Goal: Information Seeking & Learning: Learn about a topic

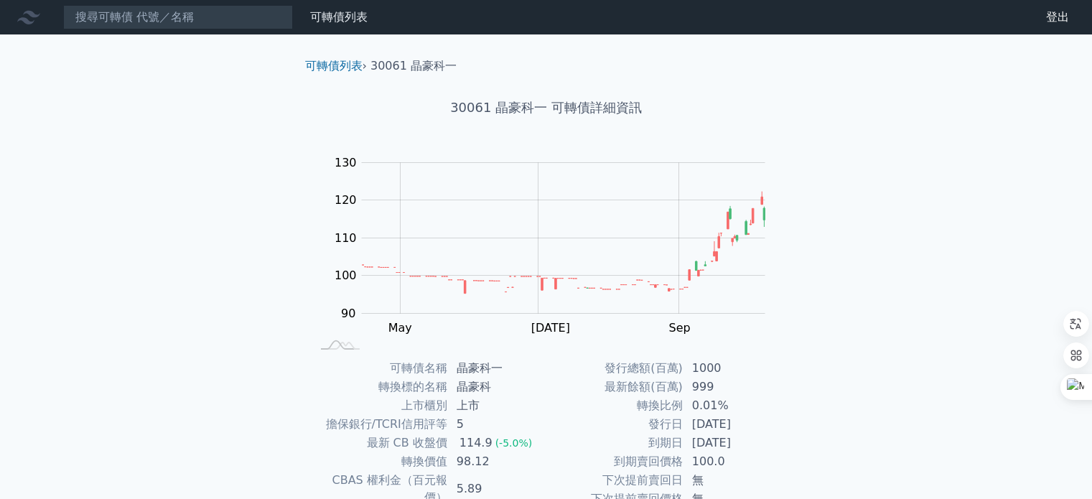
scroll to position [144, 0]
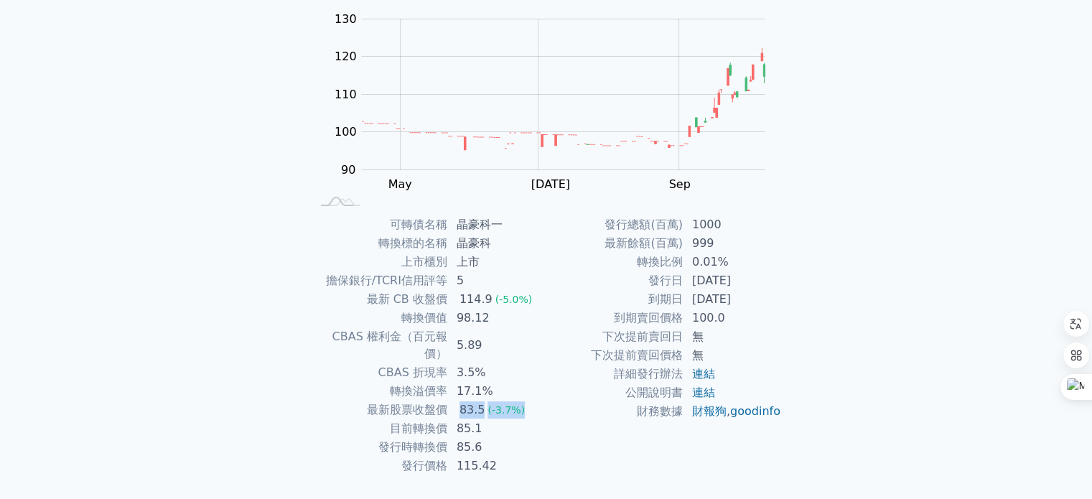
drag, startPoint x: 455, startPoint y: 389, endPoint x: 538, endPoint y: 389, distance: 82.5
click at [538, 401] on td "83.5 (-3.7%)" at bounding box center [497, 410] width 98 height 19
click at [372, 438] on td "發行時轉換價" at bounding box center [379, 447] width 137 height 19
drag, startPoint x: 379, startPoint y: 429, endPoint x: 508, endPoint y: 429, distance: 129.2
click at [508, 438] on tr "發行時轉換價 85.6" at bounding box center [428, 447] width 235 height 19
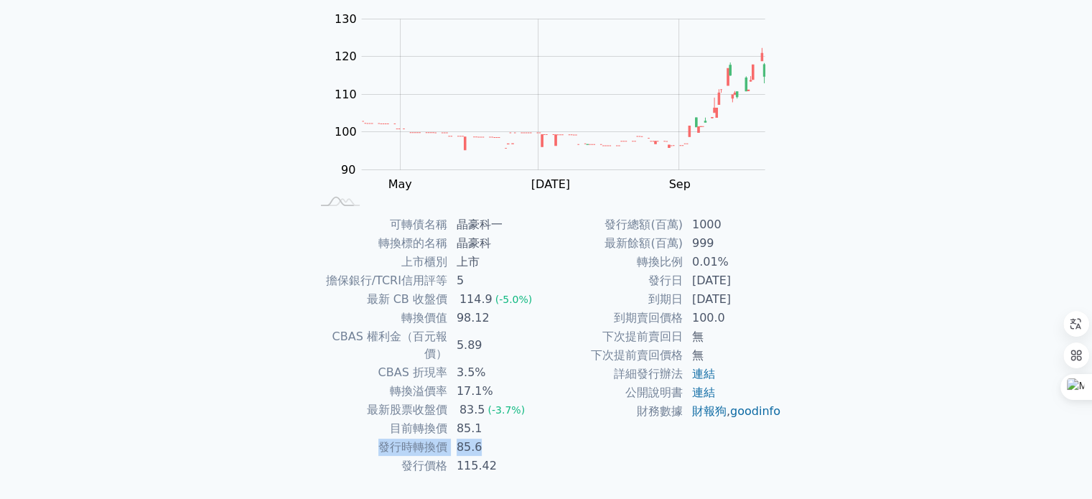
click at [508, 438] on td "85.6" at bounding box center [497, 447] width 98 height 19
click at [459, 322] on td "98.12" at bounding box center [497, 318] width 98 height 19
drag, startPoint x: 475, startPoint y: 321, endPoint x: 528, endPoint y: 322, distance: 53.1
click at [528, 322] on td "98.12" at bounding box center [497, 318] width 98 height 19
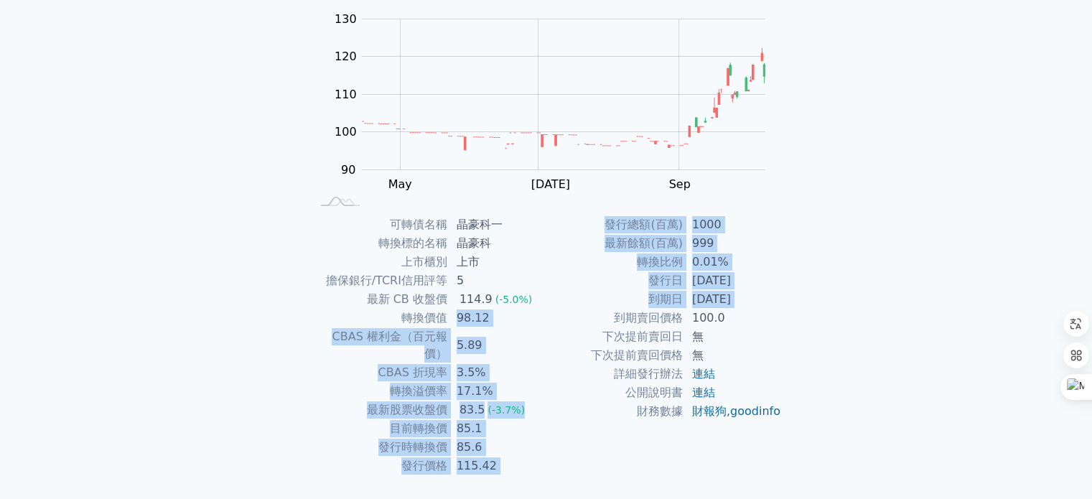
drag, startPoint x: 552, startPoint y: 325, endPoint x: 563, endPoint y: 325, distance: 11.5
click at [563, 325] on div "可轉債名稱 晶豪科一 轉換標的名稱 晶豪科 上市櫃別 上市 擔保銀行/TCRI信用評等 5 最新 CB 收盤價 114.9 (-5.0%) 轉換價值 98.1…" at bounding box center [546, 345] width 505 height 260
click at [563, 315] on td "到期賣回價格" at bounding box center [614, 318] width 137 height 19
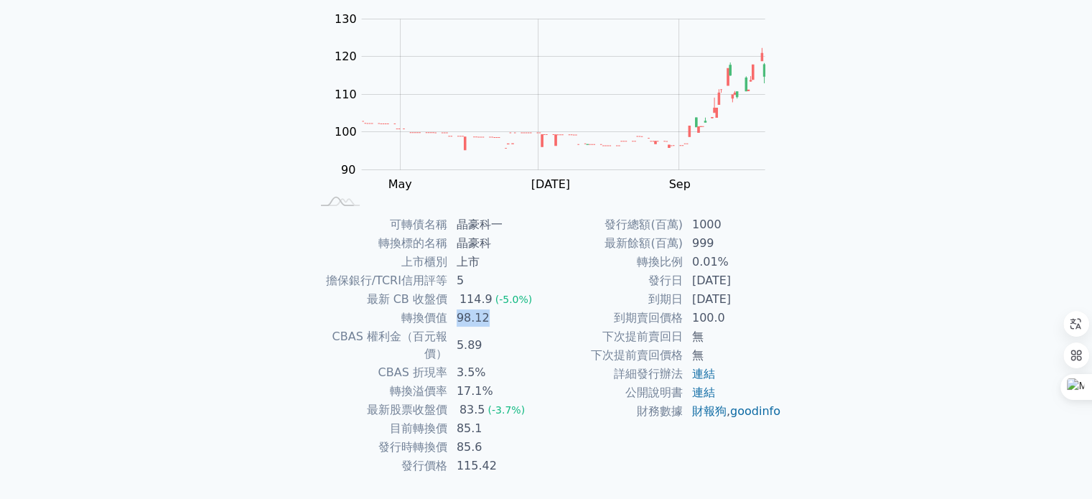
drag, startPoint x: 452, startPoint y: 317, endPoint x: 554, endPoint y: 318, distance: 101.9
click at [554, 318] on div "可轉債名稱 晶豪科一 轉換標的名稱 晶豪科 上市櫃別 上市 擔保銀行/TCRI信用評等 5 最新 CB 收盤價 114.9 (-5.0%) 轉換價值 98.1…" at bounding box center [546, 345] width 505 height 260
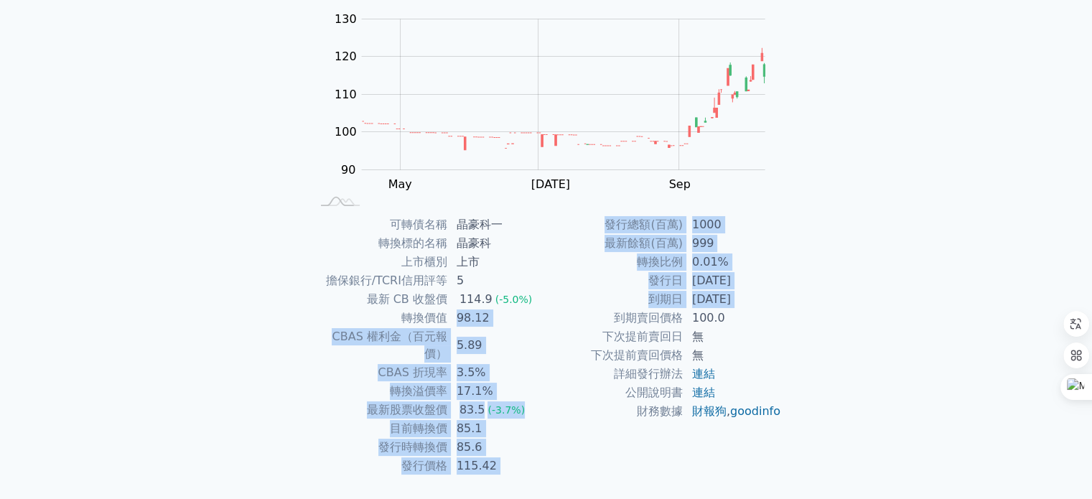
click at [556, 312] on td "到期賣回價格" at bounding box center [614, 318] width 137 height 19
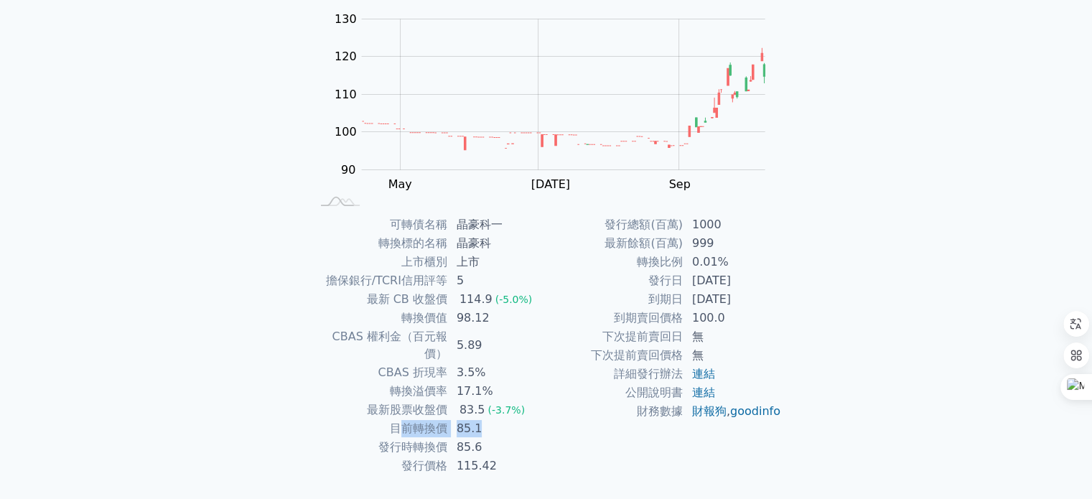
drag, startPoint x: 471, startPoint y: 410, endPoint x: 491, endPoint y: 410, distance: 20.1
click at [487, 419] on tr "目前轉換價 85.1" at bounding box center [428, 428] width 235 height 19
click at [492, 419] on td "85.1" at bounding box center [497, 428] width 98 height 19
drag, startPoint x: 452, startPoint y: 424, endPoint x: 540, endPoint y: 426, distance: 87.6
click at [514, 438] on td "85.6" at bounding box center [497, 447] width 98 height 19
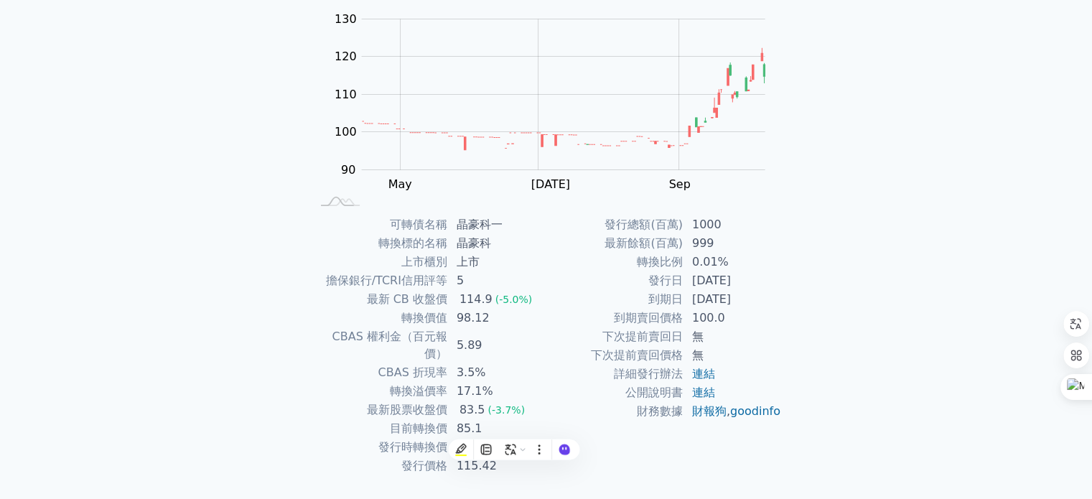
click at [543, 419] on td "85.1" at bounding box center [497, 428] width 98 height 19
drag, startPoint x: 623, startPoint y: 412, endPoint x: 802, endPoint y: 415, distance: 178.8
click at [800, 415] on div "可轉債列表 › 30061 晶豪科一 30061 晶豪科一 可轉債詳細資訊 Zoom Out 100 85 90 95 100 140 110 130 120…" at bounding box center [546, 214] width 551 height 647
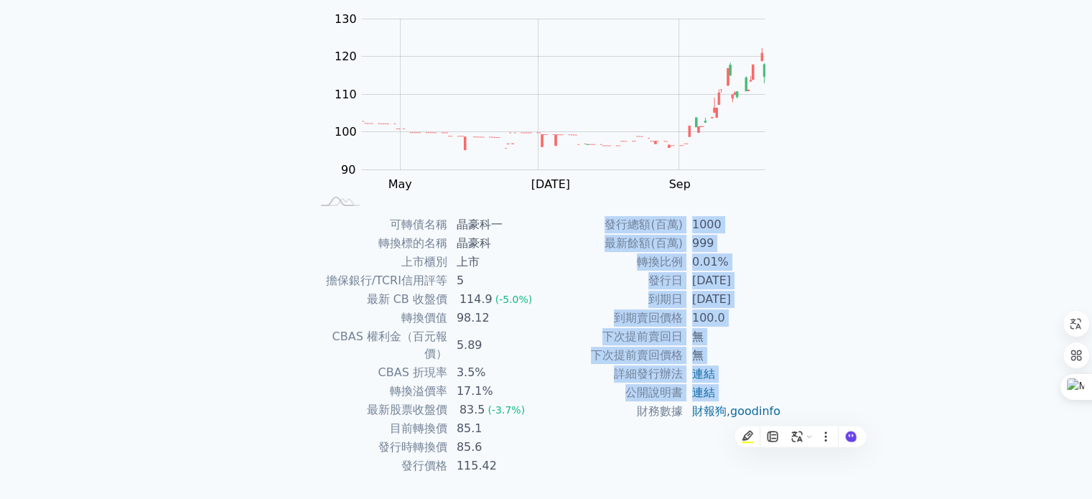
click at [836, 378] on div "可轉債列表 財務數據 可轉債列表 財務數據 登出 登出 可轉債列表 › 30061 晶豪科一 30061 晶豪科一 可轉債詳細資訊 Zoom Out 100 …" at bounding box center [546, 197] width 1092 height 682
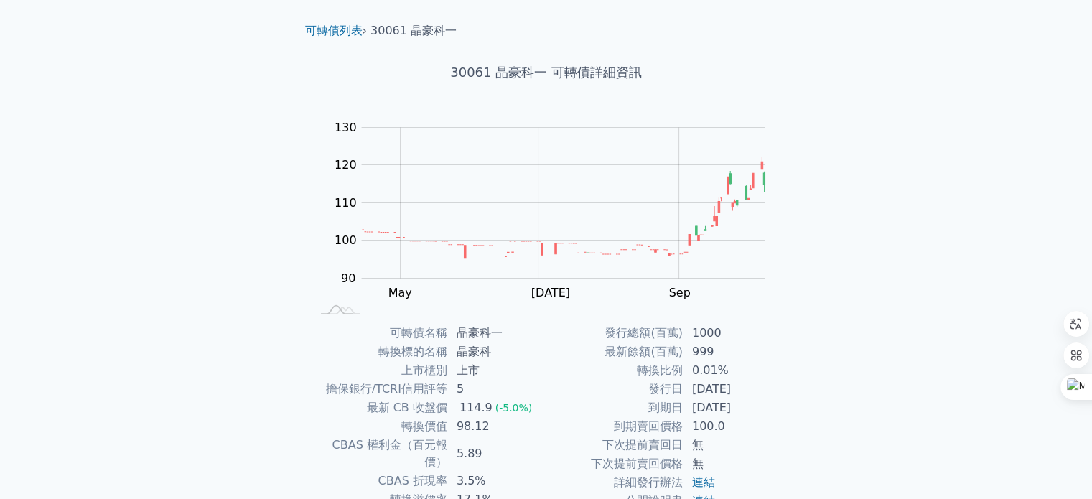
scroll to position [0, 0]
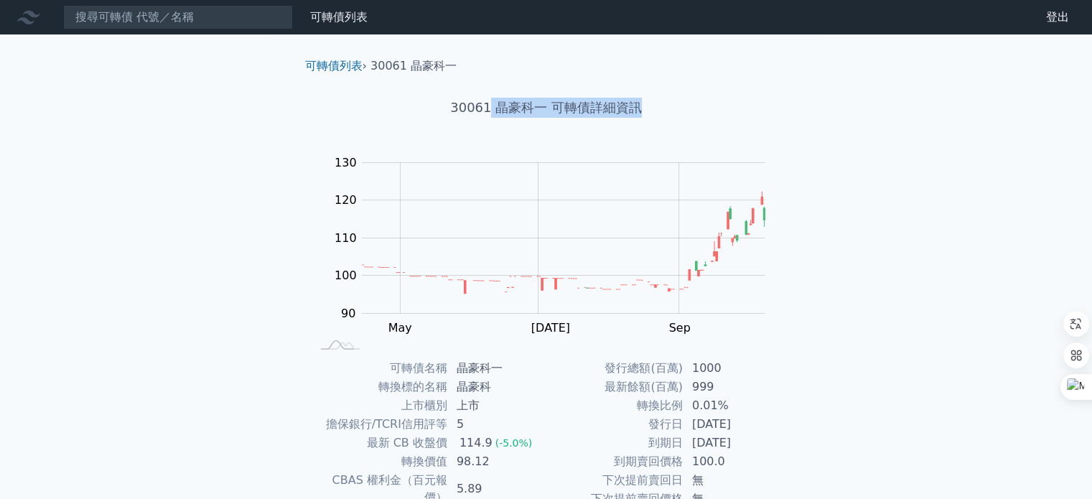
drag, startPoint x: 490, startPoint y: 113, endPoint x: 741, endPoint y: 96, distance: 252.5
click at [741, 96] on div "30061 晶豪科一 可轉債詳細資訊" at bounding box center [546, 108] width 505 height 66
click at [739, 116] on h1 "30061 晶豪科一 可轉債詳細資訊" at bounding box center [546, 108] width 505 height 20
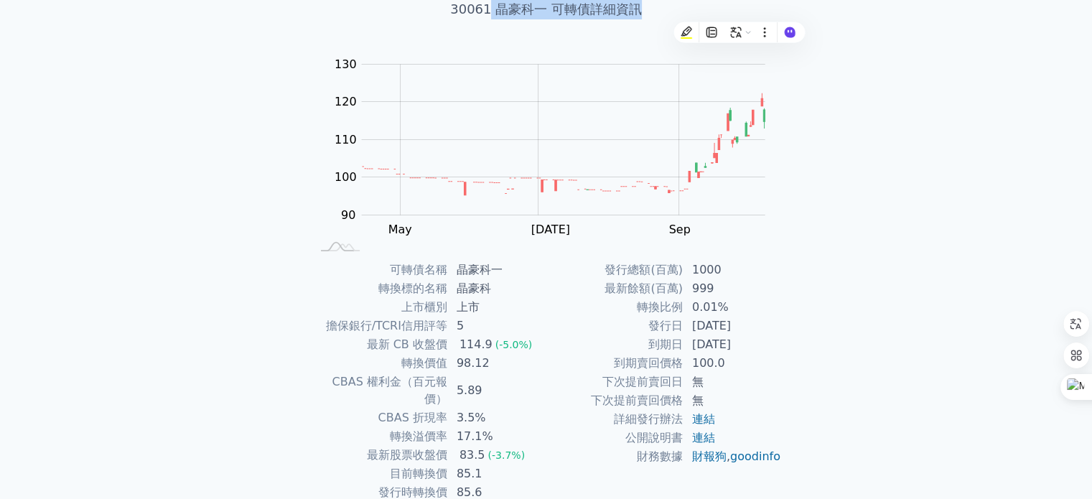
scroll to position [144, 0]
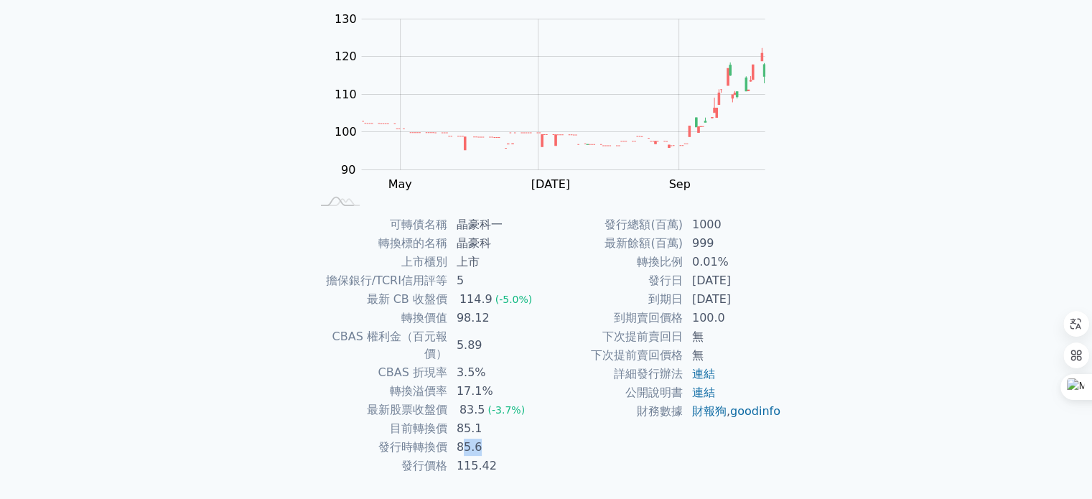
drag, startPoint x: 463, startPoint y: 434, endPoint x: 488, endPoint y: 434, distance: 25.1
click at [488, 438] on td "85.6" at bounding box center [497, 447] width 98 height 19
click at [487, 438] on td "85.6" at bounding box center [497, 447] width 98 height 19
drag, startPoint x: 454, startPoint y: 428, endPoint x: 544, endPoint y: 427, distance: 89.7
click at [544, 438] on td "85.6" at bounding box center [497, 447] width 98 height 19
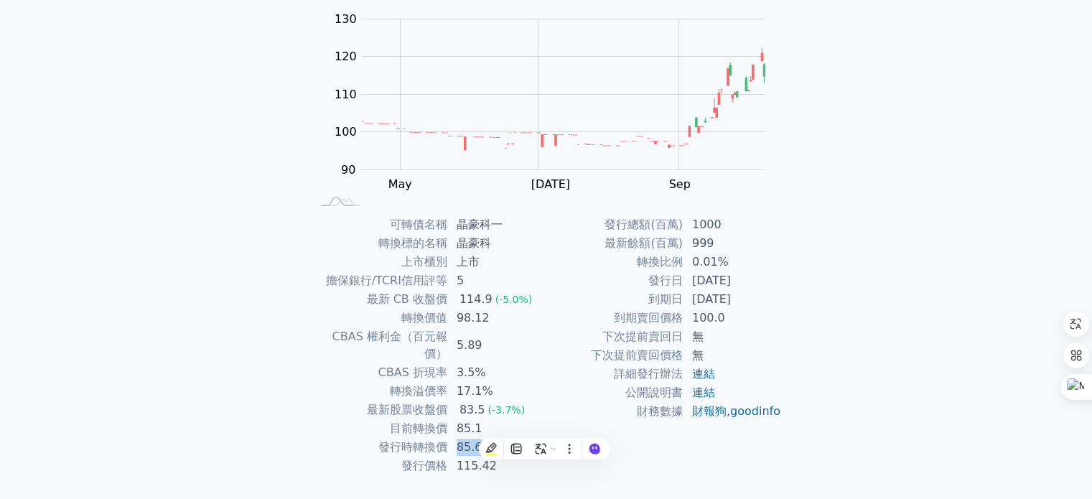
click at [544, 438] on td "85.6" at bounding box center [497, 447] width 98 height 19
drag, startPoint x: 449, startPoint y: 419, endPoint x: 548, endPoint y: 421, distance: 99.1
click at [526, 421] on tbody "可轉債名稱 晶豪科一 轉換標的名稱 晶豪科 上市櫃別 上市 擔保銀行/TCRI信用評等 5 最新 CB 收盤價 114.9 (-5.0%) 轉換價值 98.1…" at bounding box center [428, 345] width 235 height 260
click at [548, 410] on td "財務數據" at bounding box center [614, 411] width 137 height 19
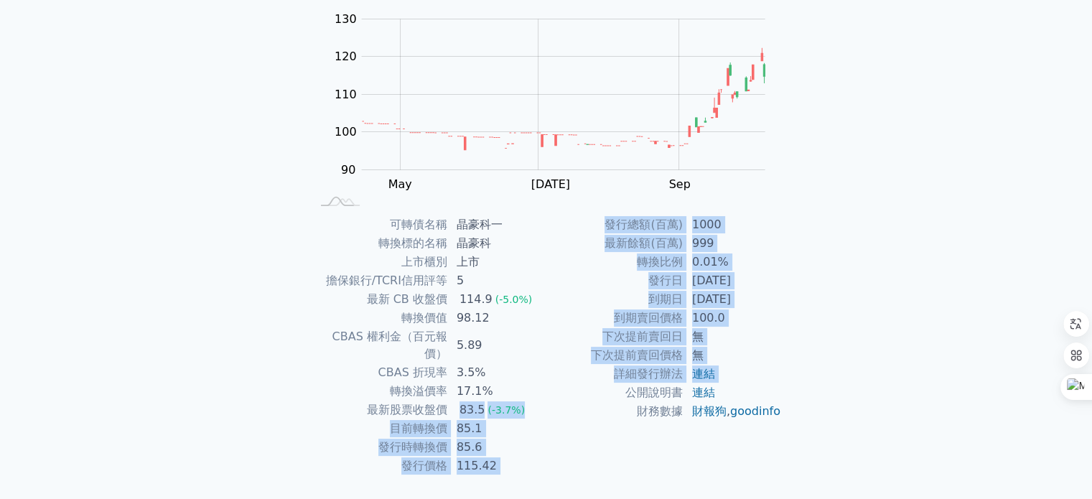
drag, startPoint x: 459, startPoint y: 396, endPoint x: 599, endPoint y: 396, distance: 139.3
click at [597, 396] on div "可轉債名稱 晶豪科一 轉換標的名稱 晶豪科 上市櫃別 上市 擔保銀行/TCRI信用評等 5 最新 CB 收盤價 114.9 (-5.0%) 轉換價值 98.1…" at bounding box center [546, 345] width 505 height 260
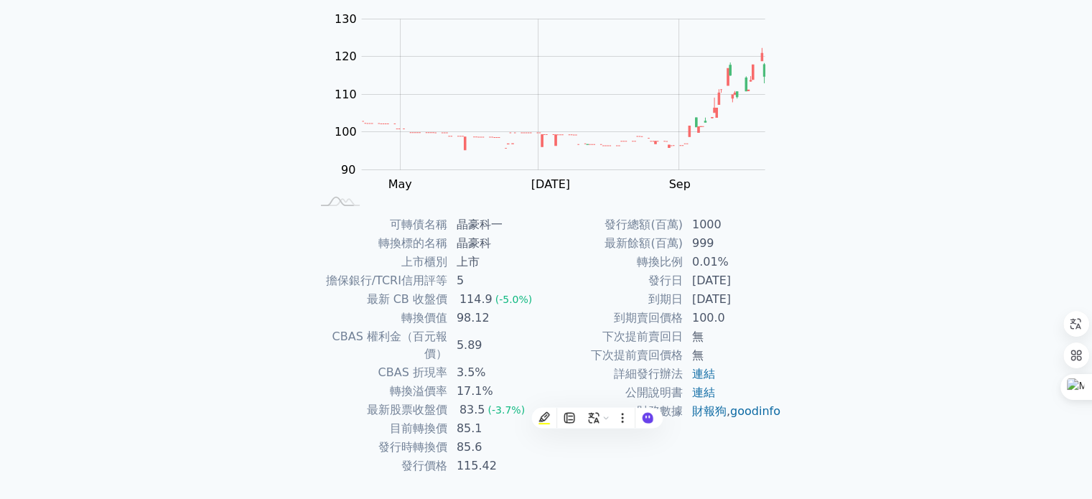
click at [507, 382] on td "17.1%" at bounding box center [497, 391] width 98 height 19
click at [538, 331] on td "5.89" at bounding box center [497, 345] width 98 height 36
click at [528, 304] on td "114.9 (-5.0%)" at bounding box center [497, 299] width 98 height 19
drag, startPoint x: 454, startPoint y: 295, endPoint x: 627, endPoint y: 297, distance: 173.7
click at [604, 297] on div "可轉債名稱 晶豪科一 轉換標的名稱 晶豪科 上市櫃別 上市 擔保銀行/TCRI信用評等 5 最新 CB 收盤價 114.9 (-5.0%) 轉換價值 98.1…" at bounding box center [546, 345] width 505 height 260
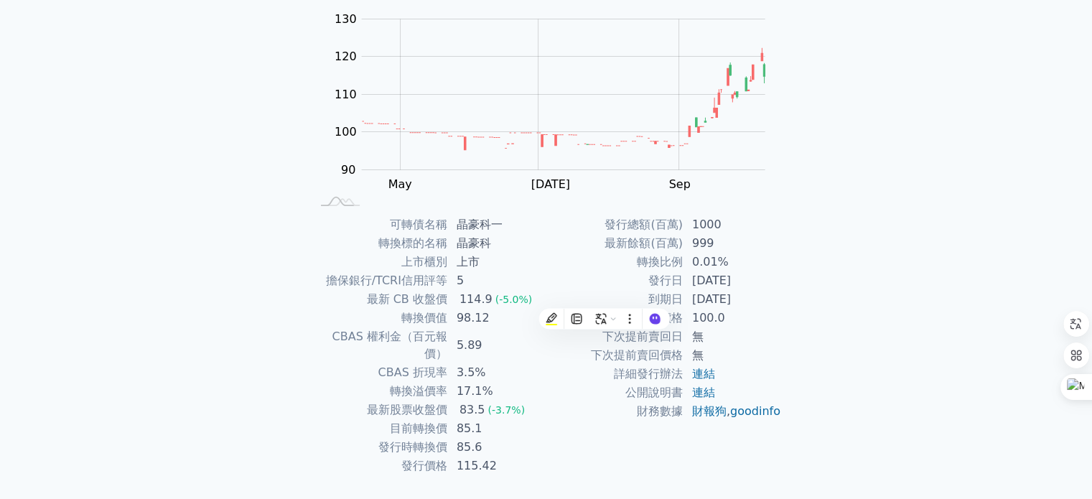
click at [531, 238] on td "晶豪科" at bounding box center [497, 243] width 98 height 19
click at [464, 223] on td "晶豪科一" at bounding box center [497, 224] width 98 height 19
click at [576, 223] on div "可轉債名稱 晶豪科一 轉換標的名稱 晶豪科 上市櫃別 上市 擔保銀行/TCRI信用評等 5 最新 CB 收盤價 114.9 (-5.0%) 轉換價值 98.1…" at bounding box center [546, 345] width 505 height 260
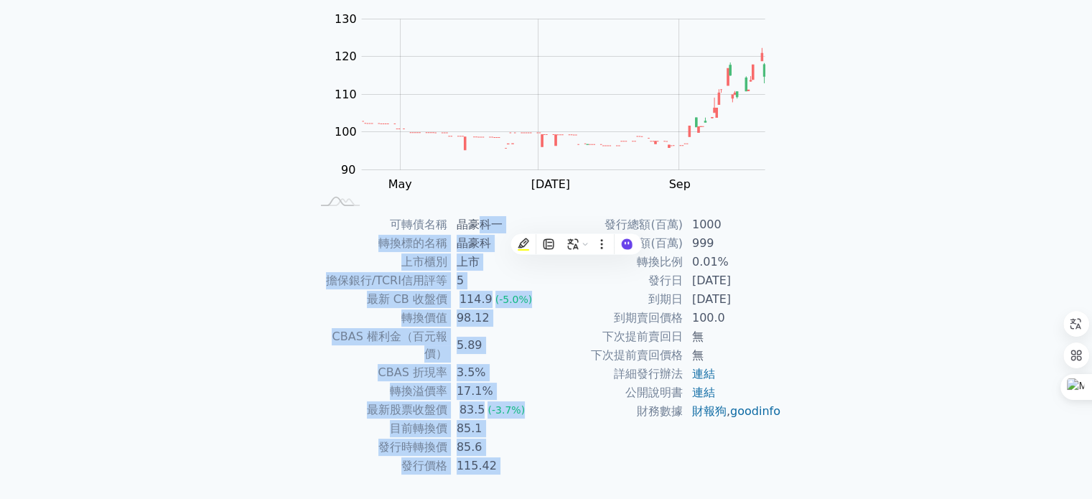
click at [577, 215] on div "可轉債列表 › 30061 晶豪科一 30061 晶豪科一 可轉債詳細資訊 Zoom Out 100 85 90 95 100 140 110 130 120…" at bounding box center [546, 214] width 505 height 647
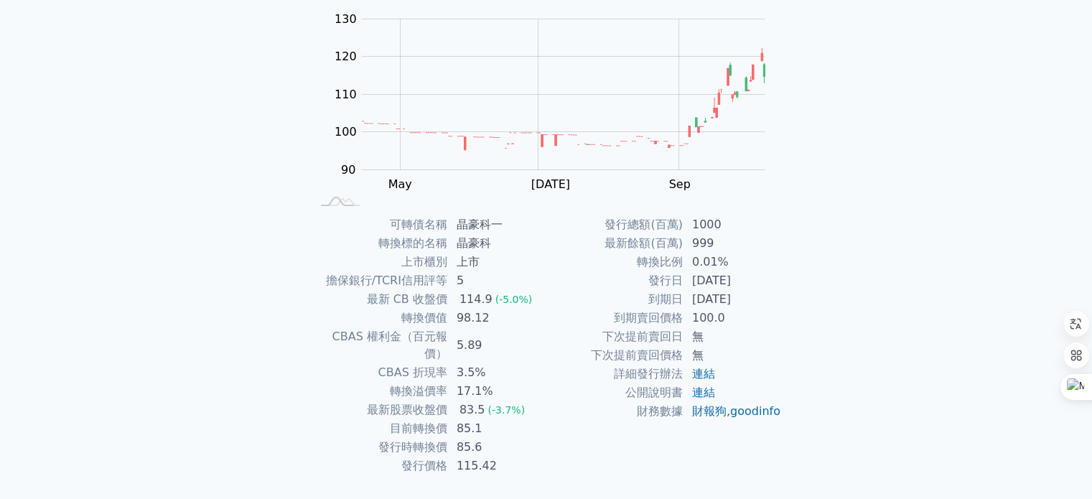
scroll to position [0, 0]
